Goal: Check status: Verify the current state of an ongoing process or item

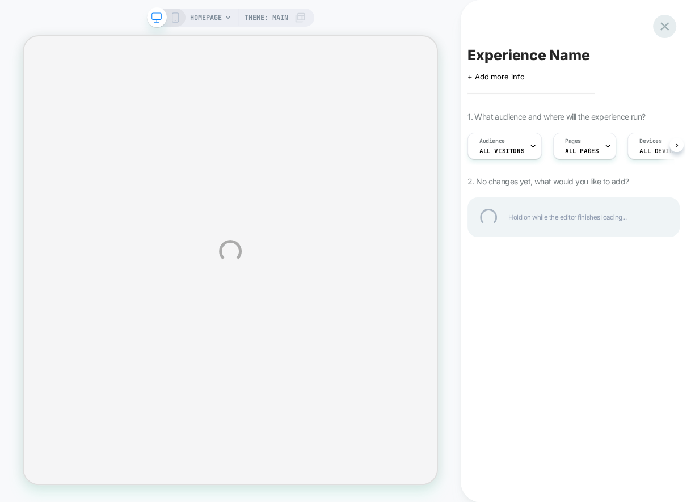
click at [666, 28] on div at bounding box center [664, 26] width 23 height 23
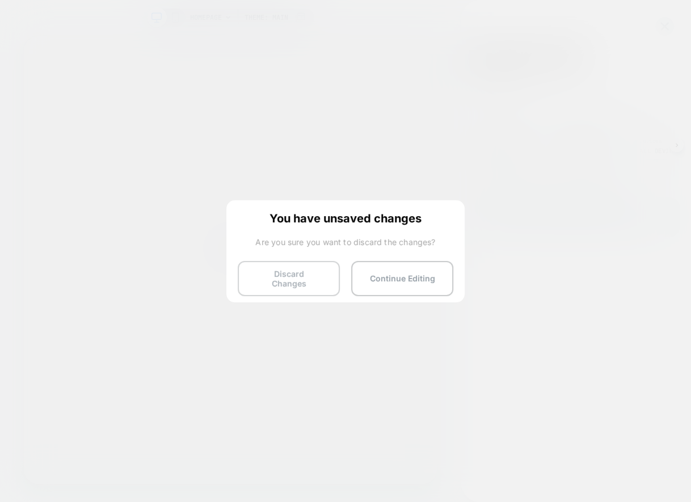
click at [297, 284] on button "Discard Changes" at bounding box center [289, 278] width 102 height 35
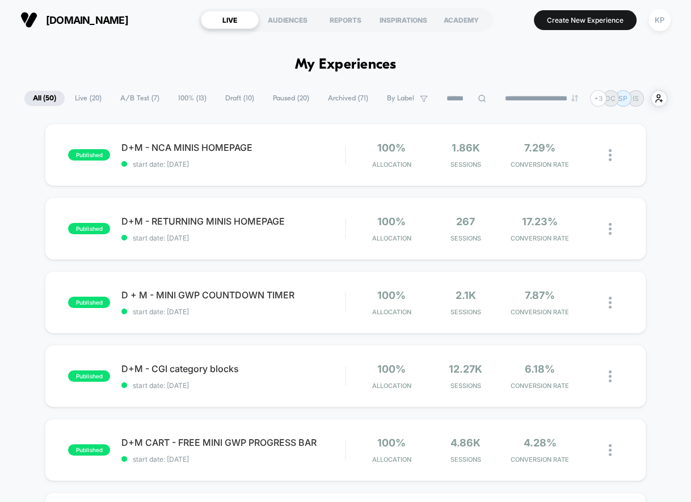
click at [75, 94] on span "Live ( 20 )" at bounding box center [88, 98] width 44 height 15
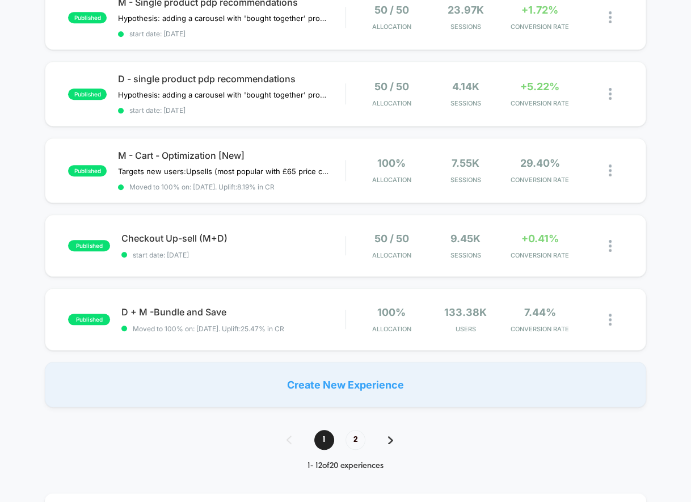
scroll to position [703, 0]
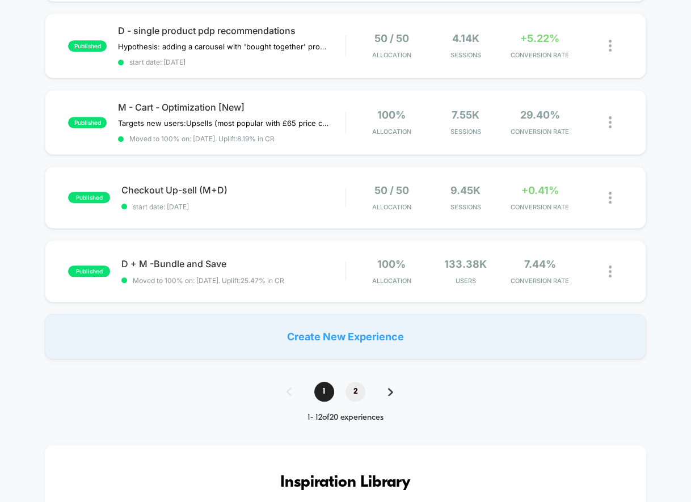
click at [354, 387] on span "2" at bounding box center [355, 392] width 20 height 20
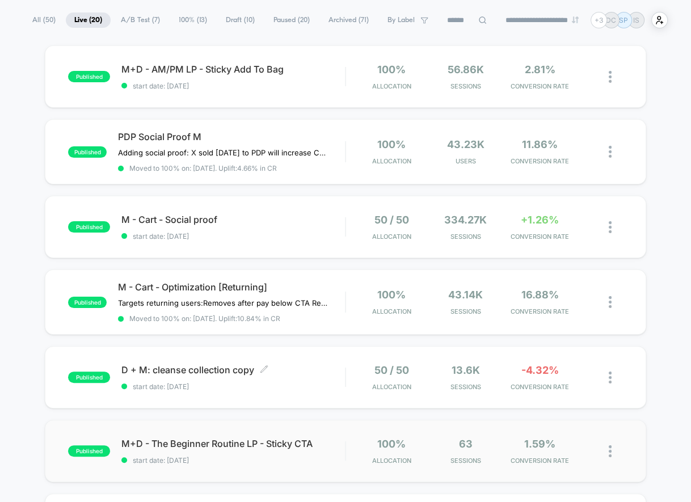
scroll to position [81, 0]
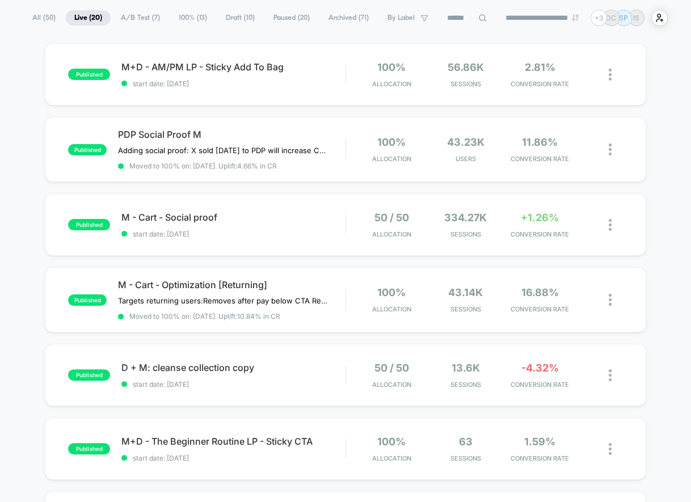
click at [142, 16] on span "A/B Test ( 7 )" at bounding box center [140, 17] width 56 height 15
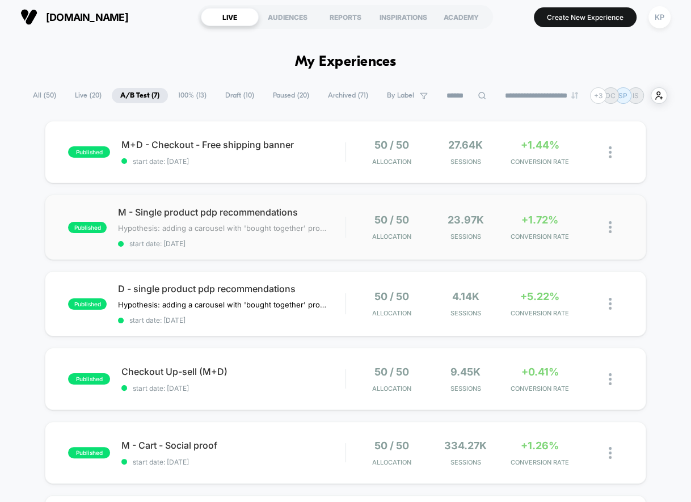
scroll to position [0, 0]
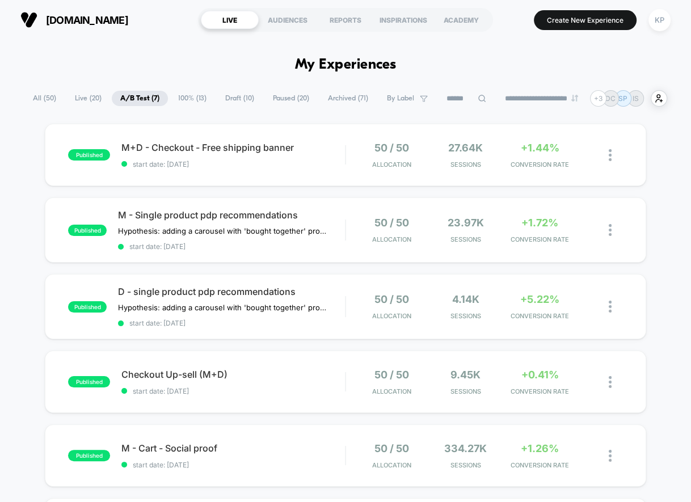
click at [281, 100] on span "Paused ( 20 )" at bounding box center [290, 98] width 53 height 15
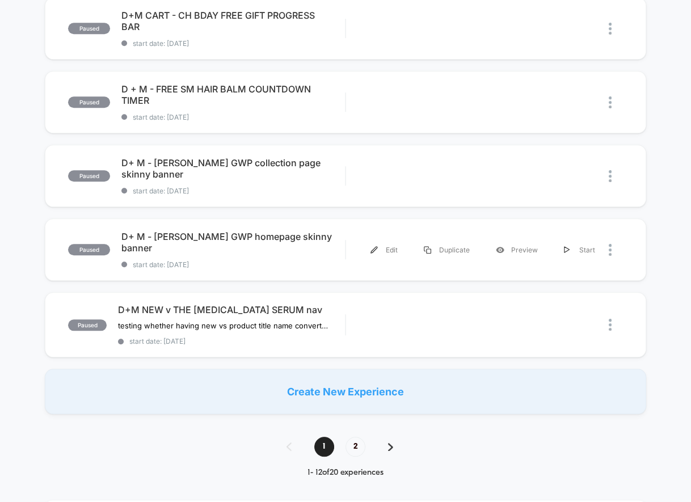
scroll to position [685, 0]
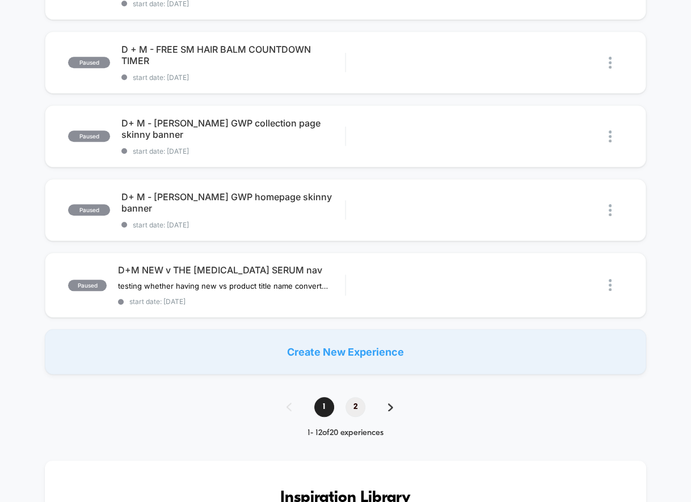
click at [356, 416] on span "2" at bounding box center [355, 407] width 20 height 20
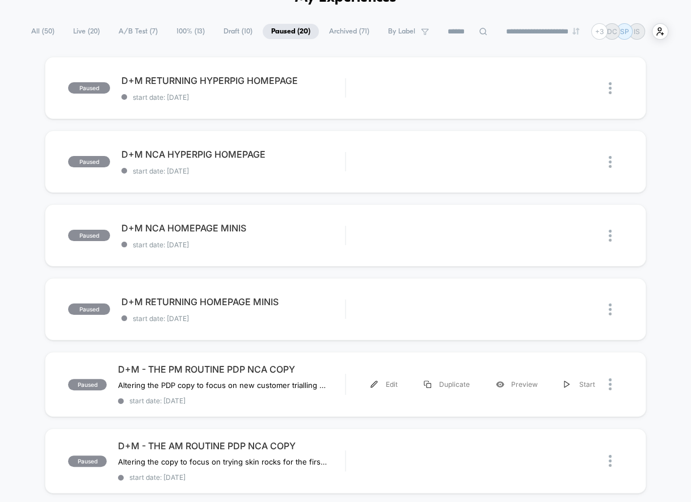
scroll to position [95, 0]
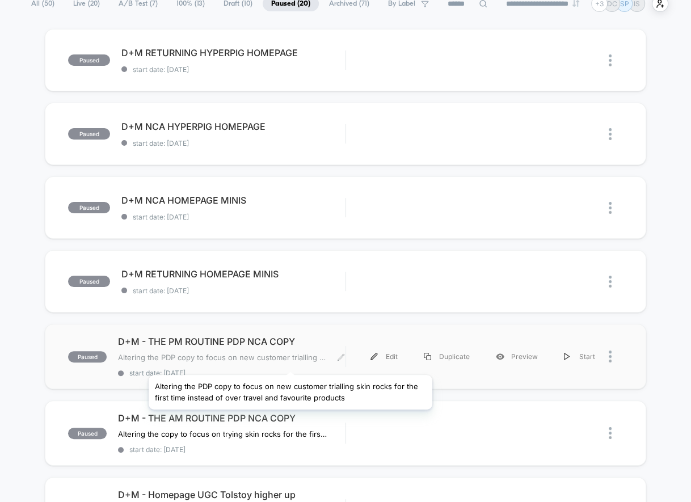
click at [290, 361] on span "Altering the PDP copy to focus on new customer trialling skin rocks for the fir…" at bounding box center [223, 357] width 210 height 9
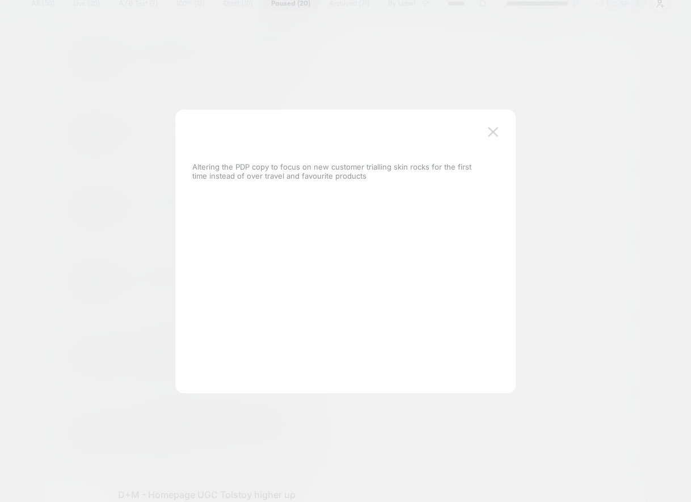
click at [493, 129] on img at bounding box center [493, 132] width 10 height 10
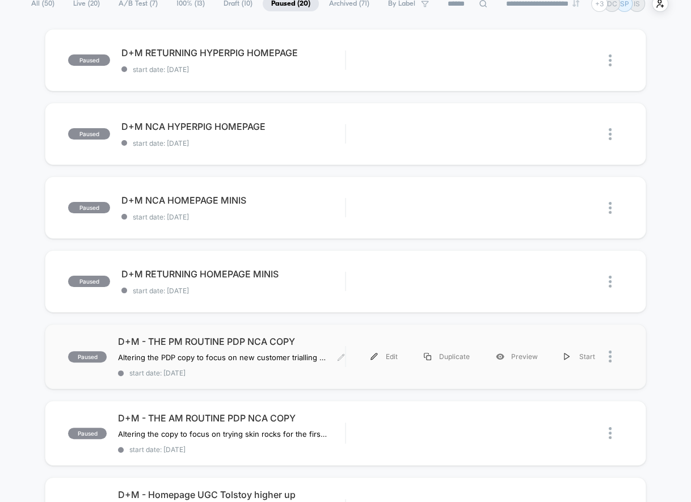
click at [81, 361] on div "paused D+M - THE PM ROUTINE PDP NCA COPY Altering the PDP copy to focus on new …" at bounding box center [206, 356] width 277 height 41
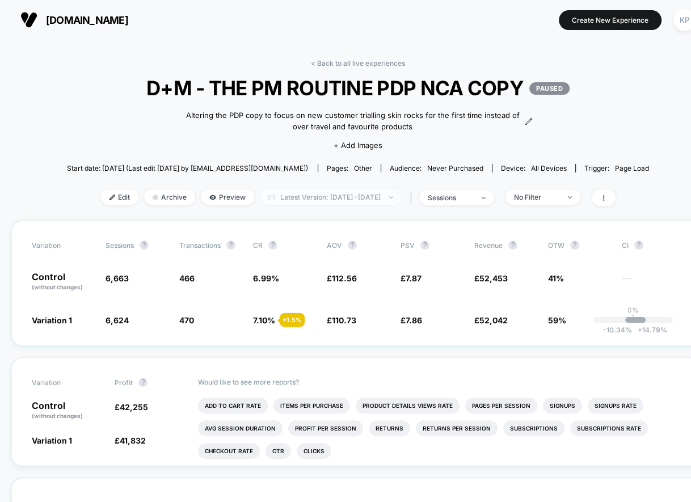
click at [316, 196] on span "Latest Version: [DATE] - [DATE]" at bounding box center [331, 196] width 142 height 15
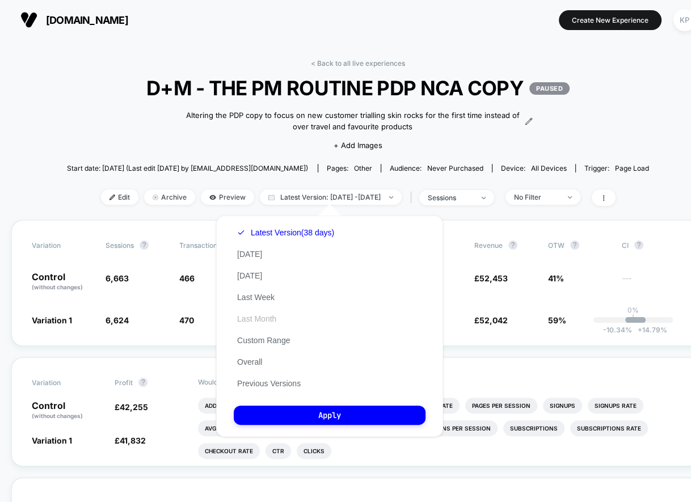
click at [257, 314] on button "Last Month" at bounding box center [257, 319] width 46 height 10
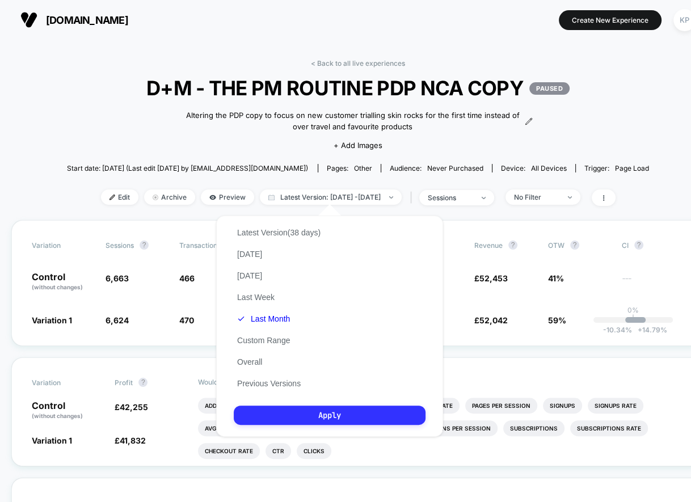
click at [319, 420] on button "Apply" at bounding box center [330, 414] width 192 height 19
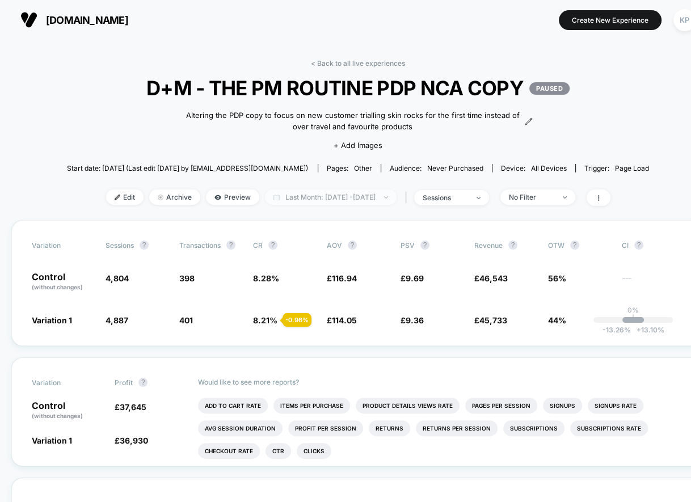
click at [289, 198] on span "Last Month: [DATE] - [DATE]" at bounding box center [331, 196] width 132 height 15
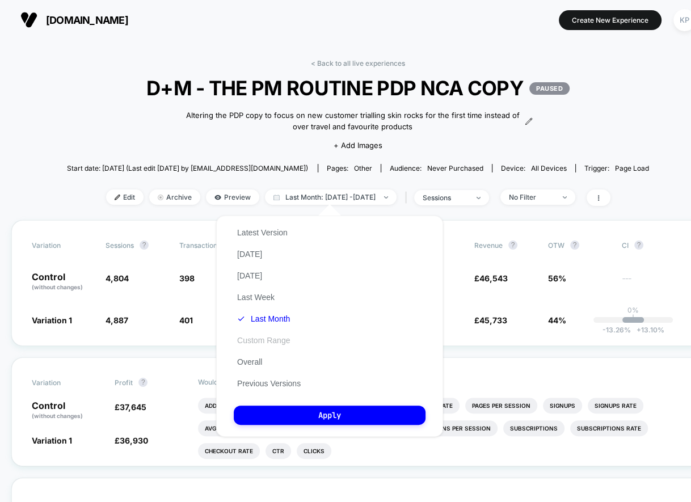
click at [257, 340] on button "Custom Range" at bounding box center [264, 340] width 60 height 10
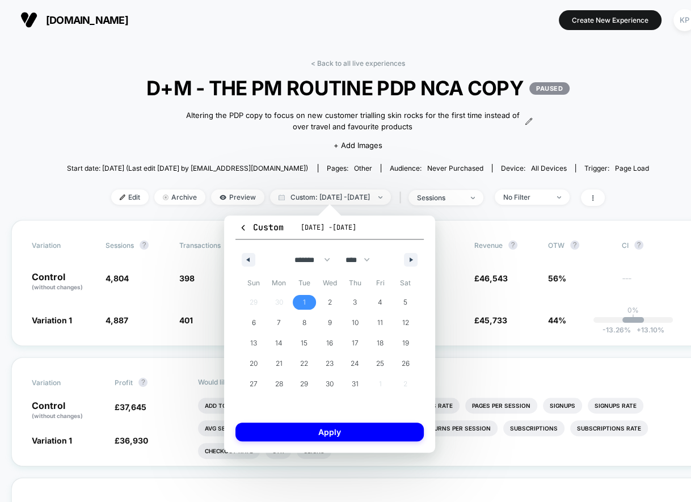
click at [302, 299] on span "1" at bounding box center [304, 302] width 26 height 15
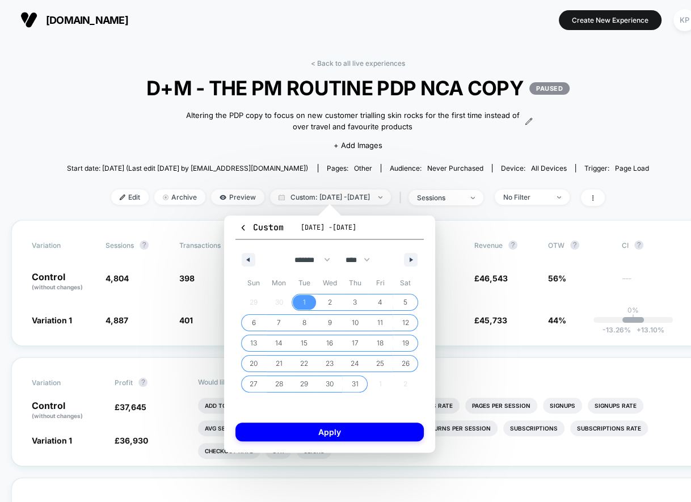
click at [353, 382] on span "31" at bounding box center [355, 384] width 7 height 20
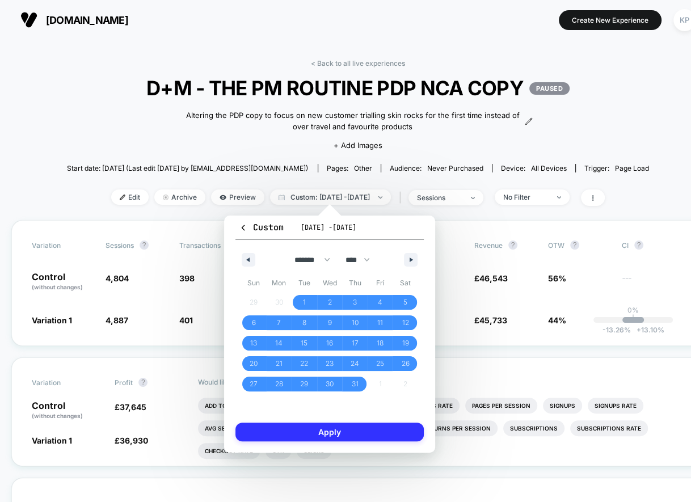
click at [353, 430] on button "Apply" at bounding box center [329, 431] width 188 height 19
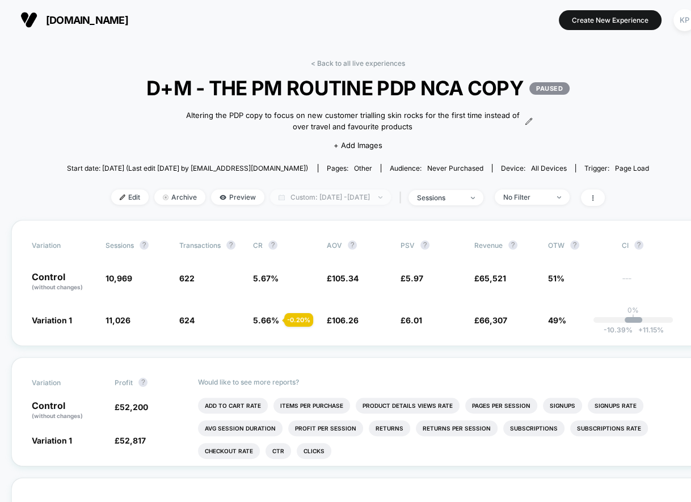
click at [284, 197] on span "Custom: [DATE] - [DATE]" at bounding box center [330, 196] width 121 height 15
select select "*"
select select "****"
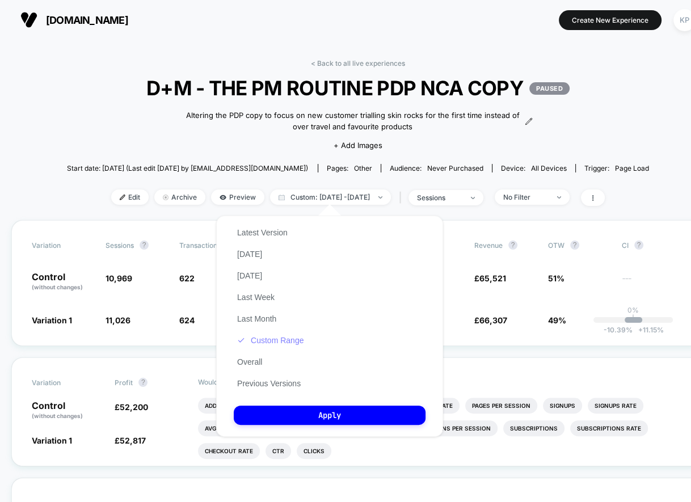
click at [268, 338] on button "Custom Range" at bounding box center [270, 340] width 73 height 10
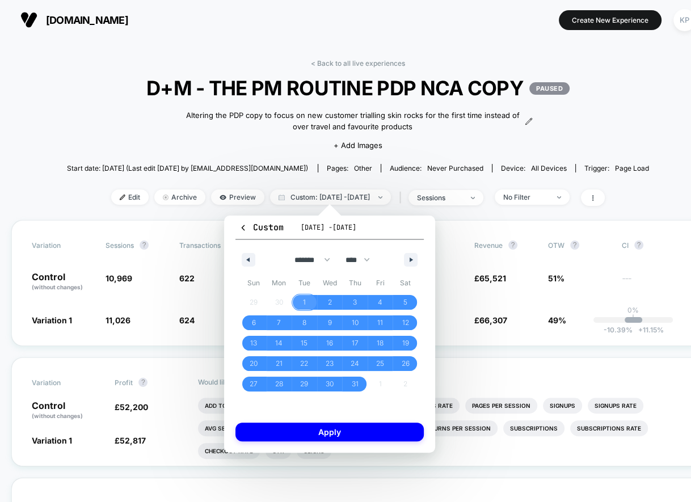
click at [304, 301] on span "1" at bounding box center [304, 302] width 3 height 20
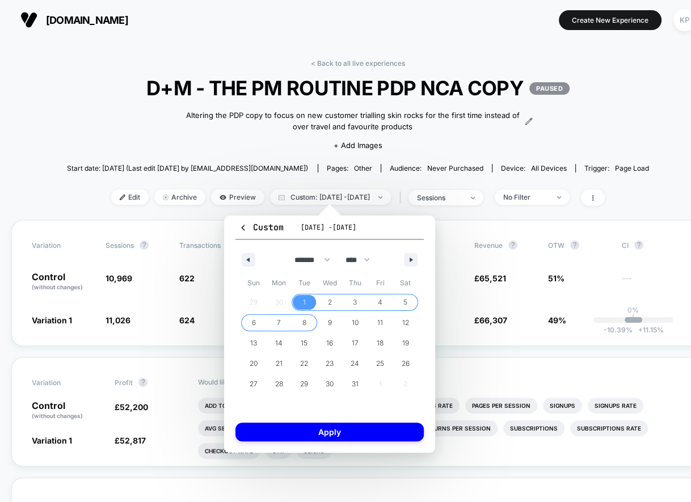
click at [303, 320] on span "8" at bounding box center [304, 322] width 4 height 20
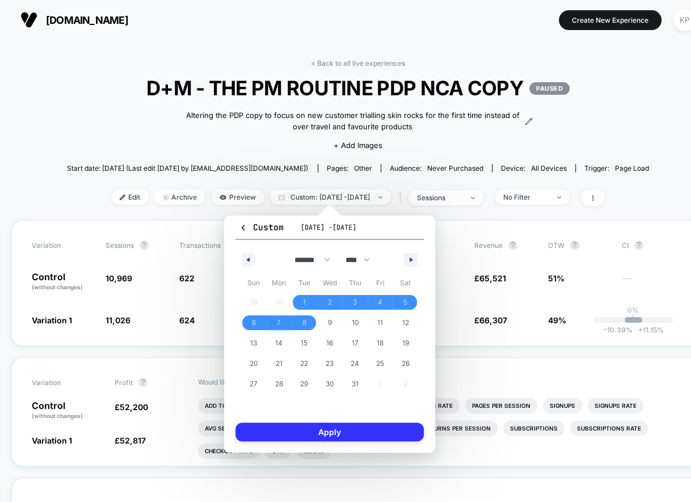
click at [333, 433] on button "Apply" at bounding box center [329, 431] width 188 height 19
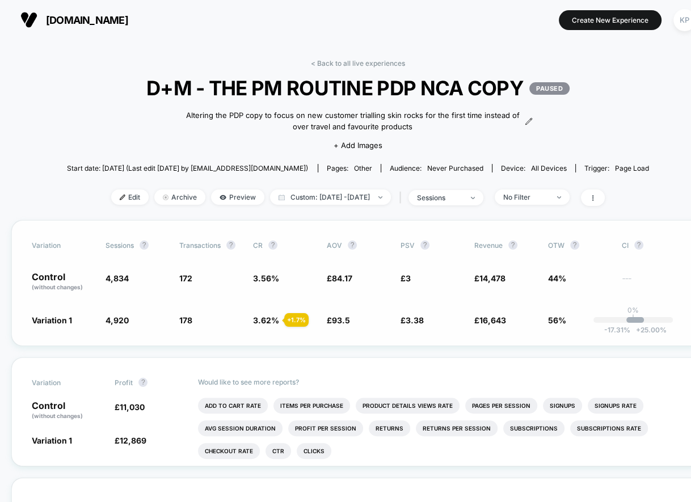
click at [291, 318] on div "+ 1.7 %" at bounding box center [296, 320] width 24 height 14
click at [331, 60] on link "< Back to all live experiences" at bounding box center [358, 63] width 94 height 9
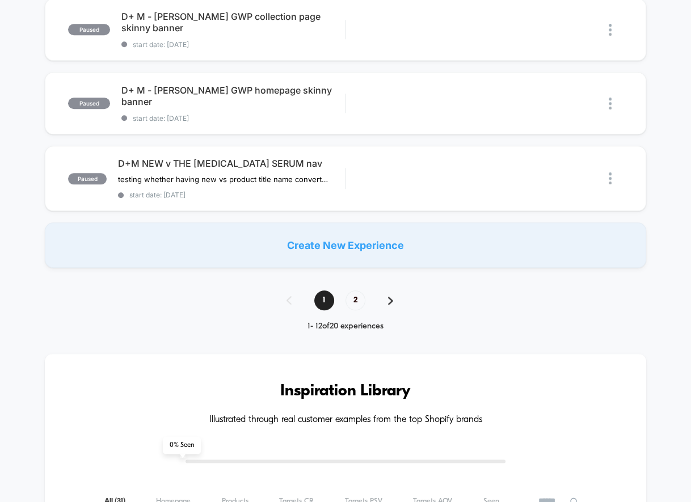
scroll to position [885, 0]
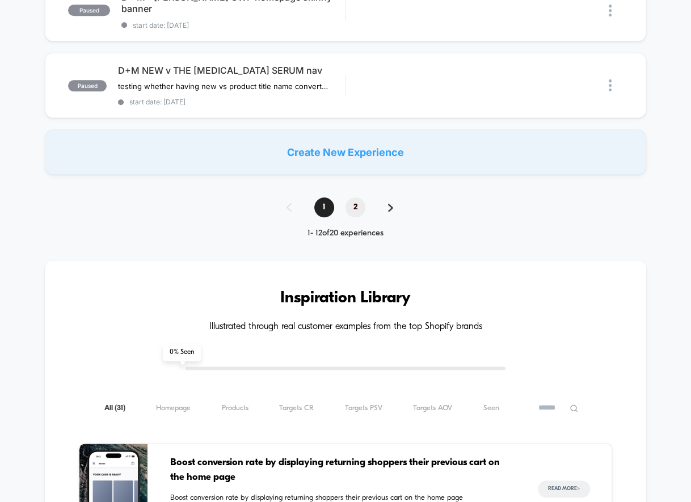
click at [353, 216] on span "2" at bounding box center [355, 207] width 20 height 20
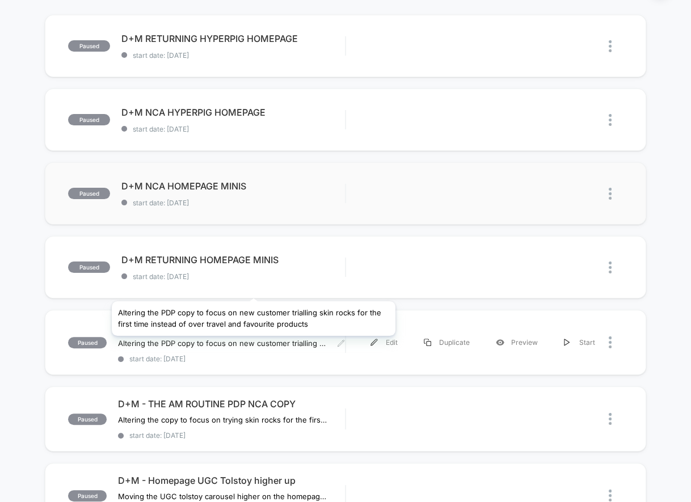
scroll to position [164, 0]
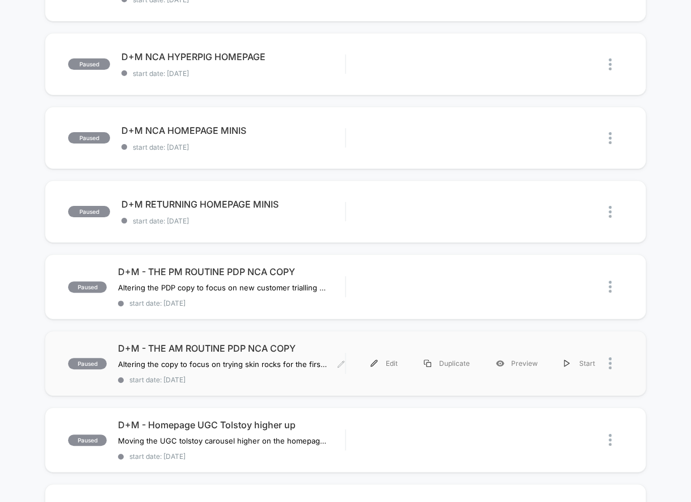
click at [223, 349] on span "D+M - THE AM ROUTINE PDP NCA COPY" at bounding box center [231, 347] width 227 height 11
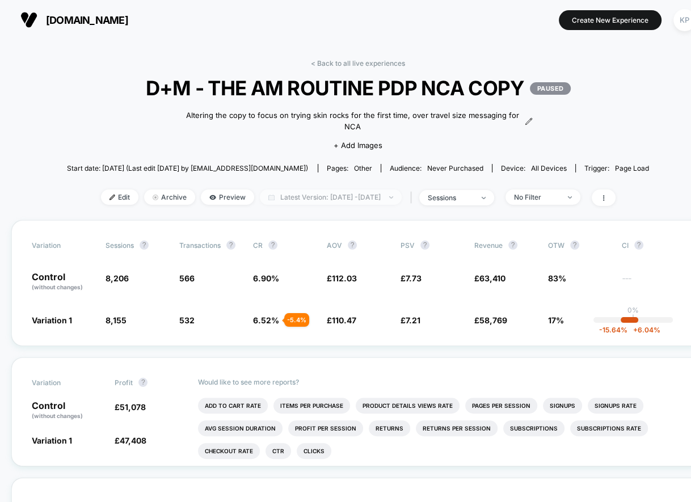
click at [315, 191] on span "Latest Version: [DATE] - [DATE]" at bounding box center [331, 196] width 142 height 15
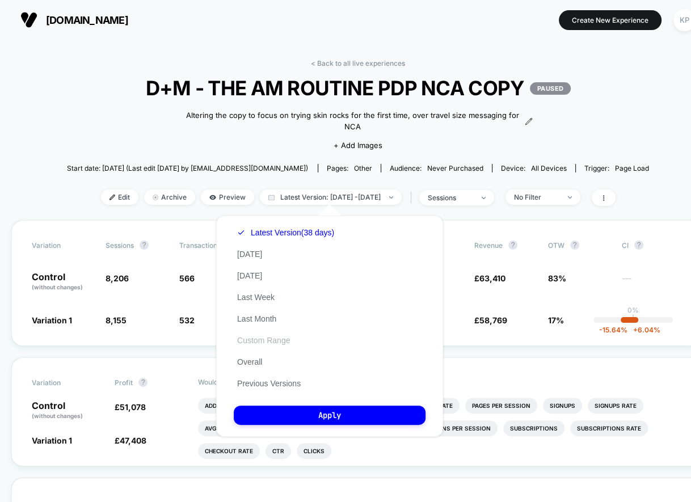
click at [261, 340] on button "Custom Range" at bounding box center [264, 340] width 60 height 10
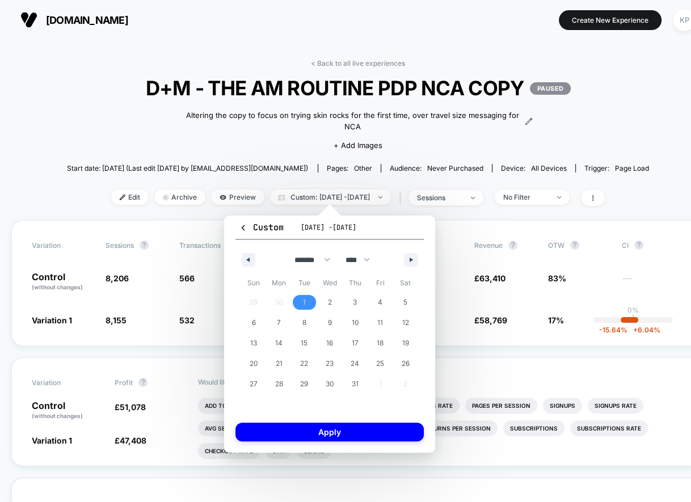
click at [312, 299] on span "1" at bounding box center [304, 302] width 26 height 15
click at [310, 321] on span "8" at bounding box center [304, 322] width 26 height 15
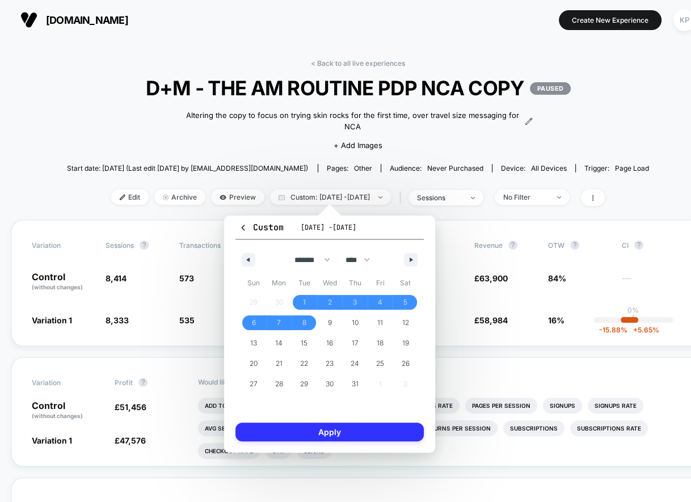
click at [321, 430] on button "Apply" at bounding box center [329, 431] width 188 height 19
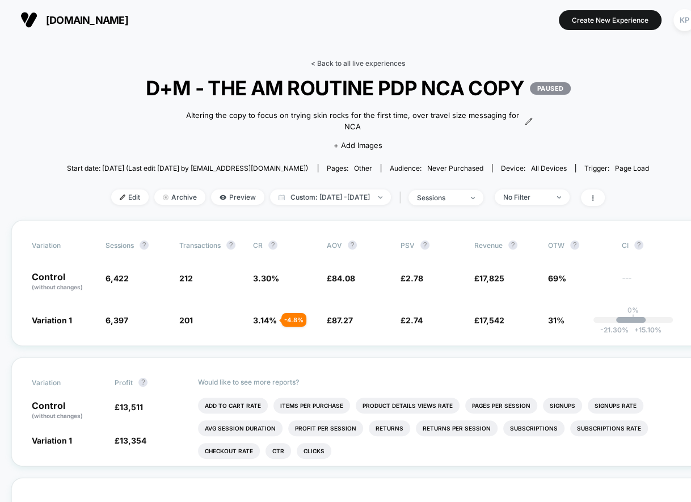
click at [329, 66] on link "< Back to all live experiences" at bounding box center [358, 63] width 94 height 9
